Goal: Find contact information: Find contact information

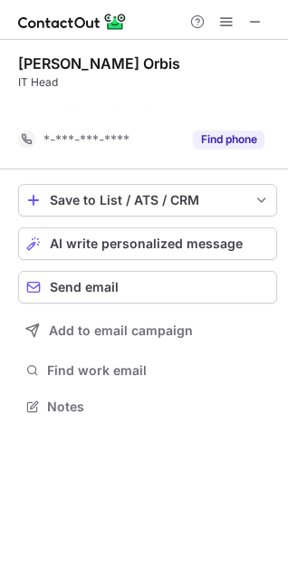
scroll to position [364, 288]
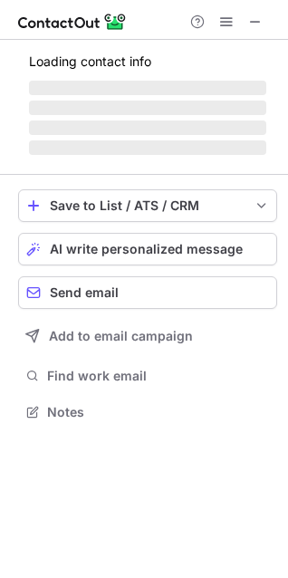
scroll to position [8, 8]
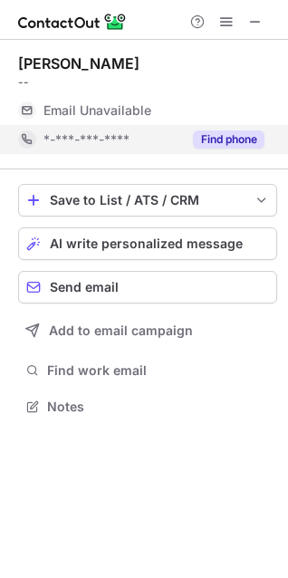
click at [230, 140] on button "Find phone" at bounding box center [229, 139] width 72 height 18
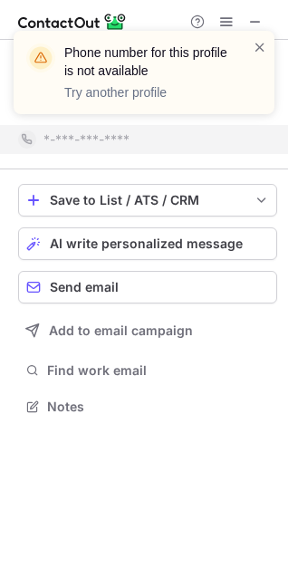
scroll to position [364, 288]
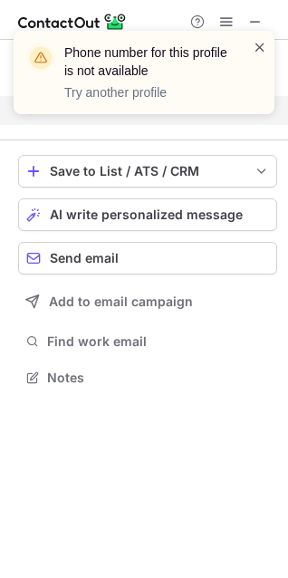
click at [262, 47] on span at bounding box center [260, 47] width 14 height 18
